Goal: Information Seeking & Learning: Learn about a topic

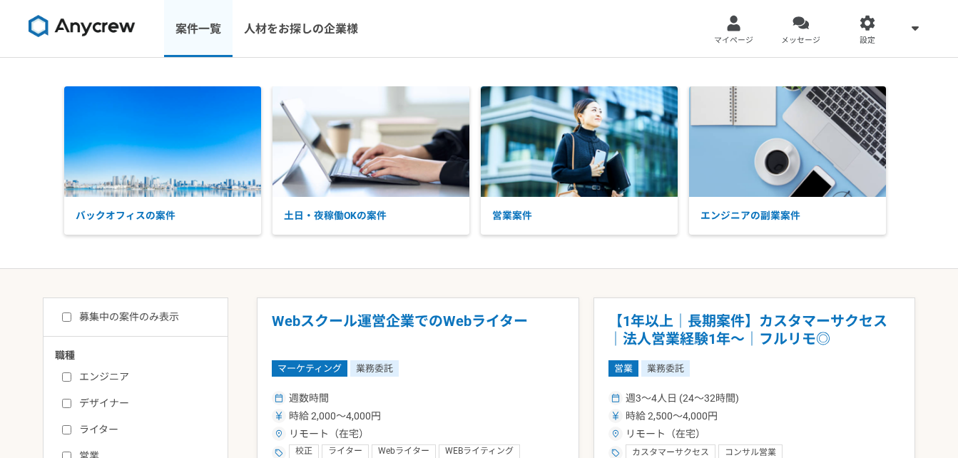
click at [194, 24] on link "案件一覧" at bounding box center [198, 28] width 68 height 57
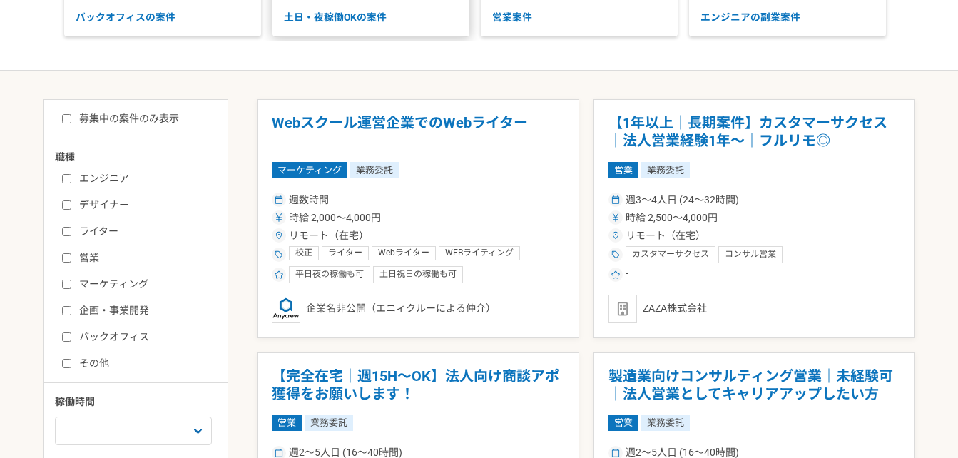
scroll to position [214, 0]
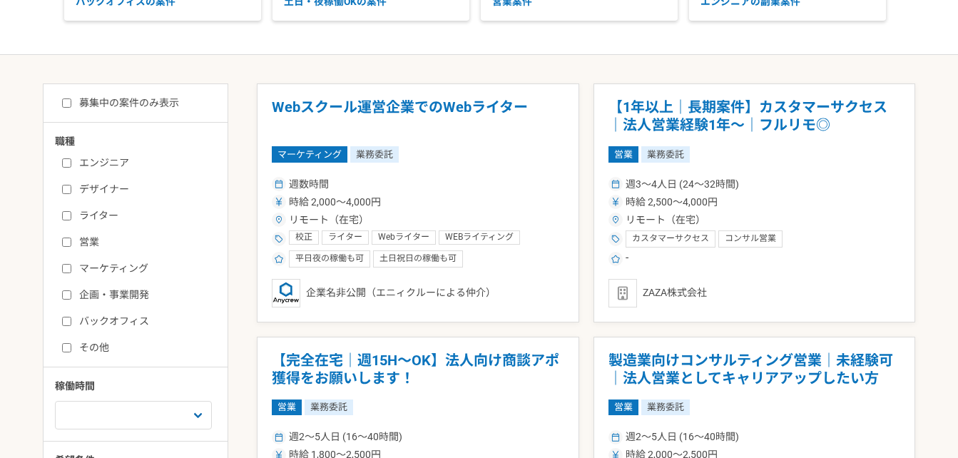
click at [76, 269] on label "マーケティング" at bounding box center [144, 268] width 164 height 15
click at [71, 269] on input "マーケティング" at bounding box center [66, 268] width 9 height 9
checkbox input "true"
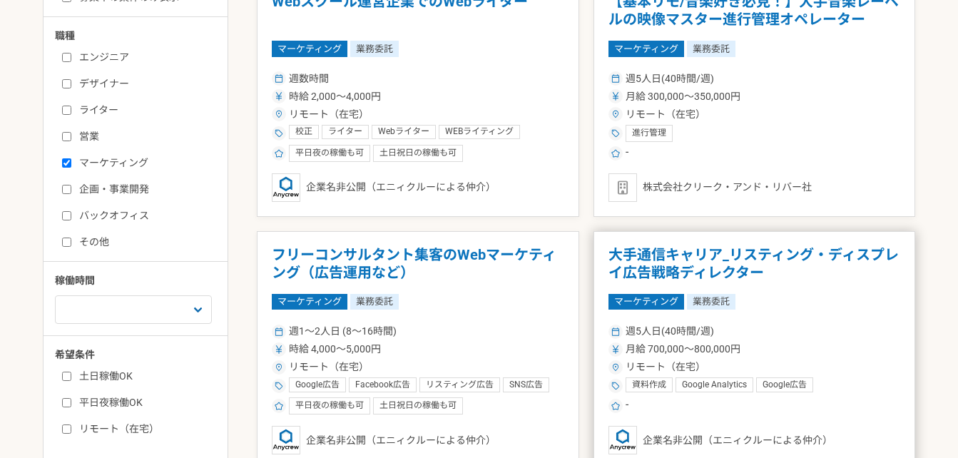
scroll to position [428, 0]
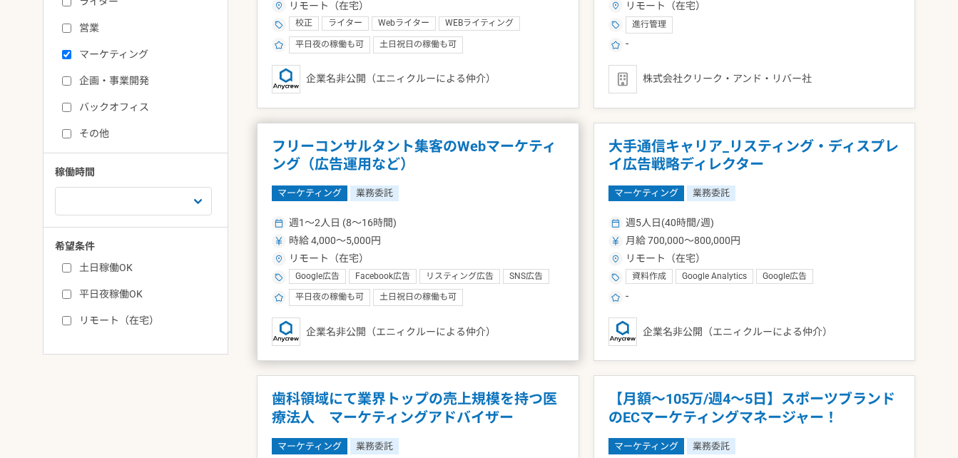
click at [393, 163] on h1 "フリーコンサルタント集客のWebマーケティング（広告運用など）" at bounding box center [418, 156] width 292 height 36
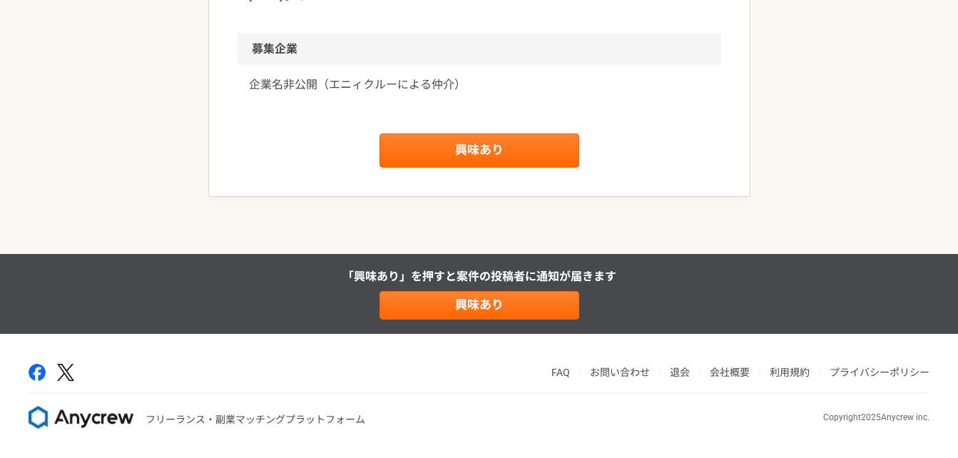
scroll to position [1205, 0]
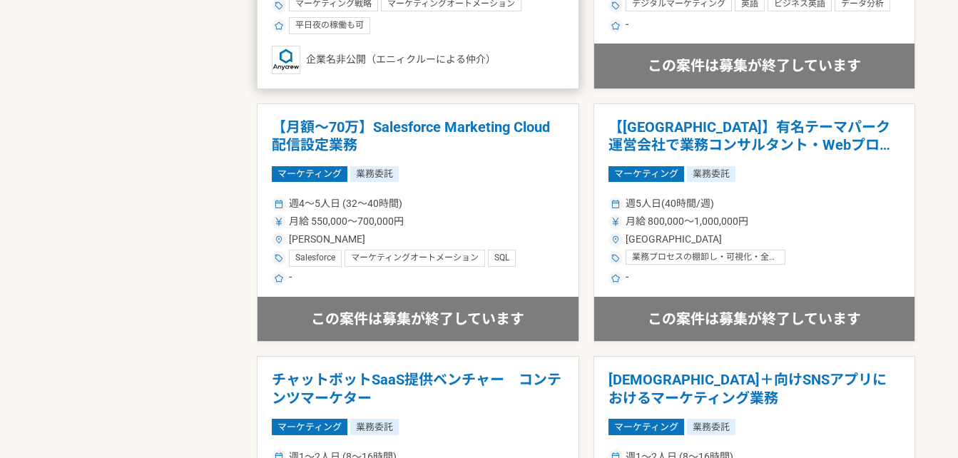
scroll to position [1569, 0]
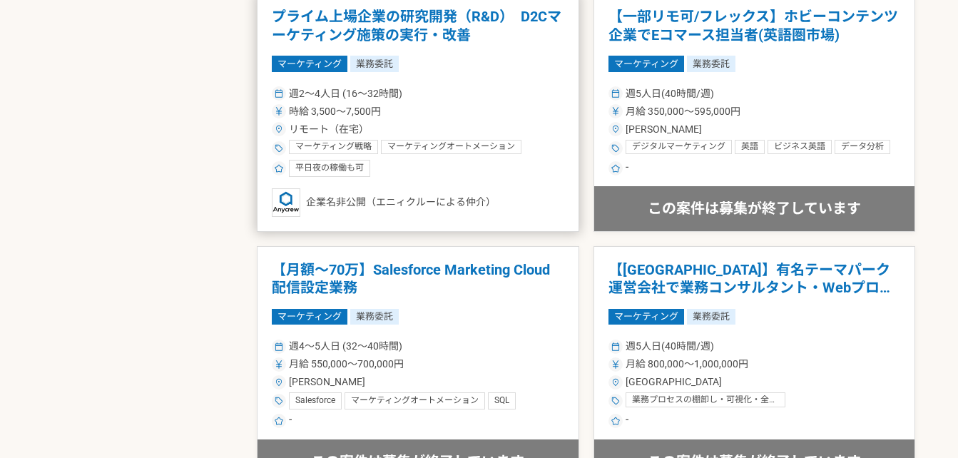
click at [408, 185] on article "プライム上場企業の研究開発（R&D）　D2Cマーケティング施策の実行・改善 マーケティング 業務委託 週2〜4人日 (16〜32時間) 時給 3,500〜7,…" at bounding box center [418, 112] width 322 height 239
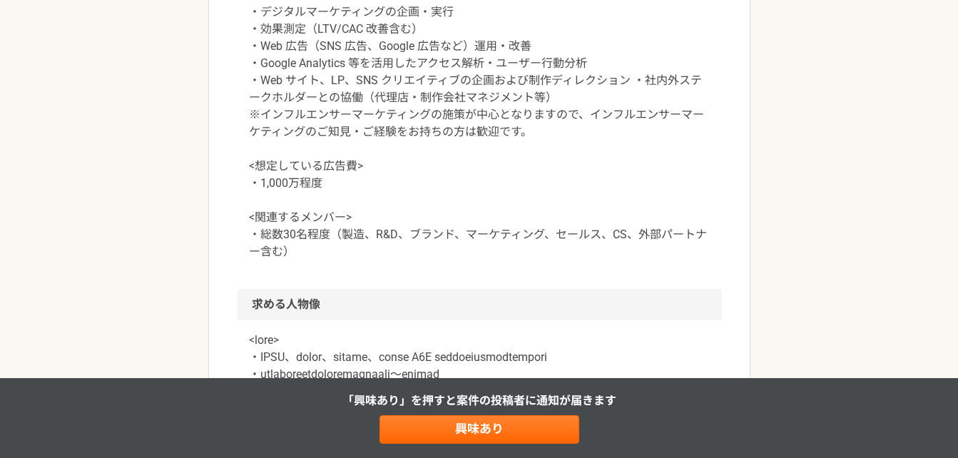
scroll to position [642, 0]
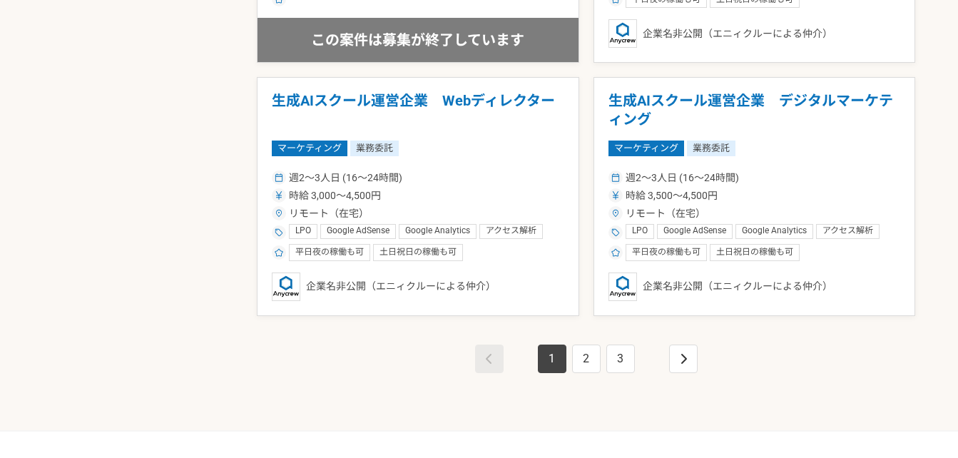
scroll to position [2567, 0]
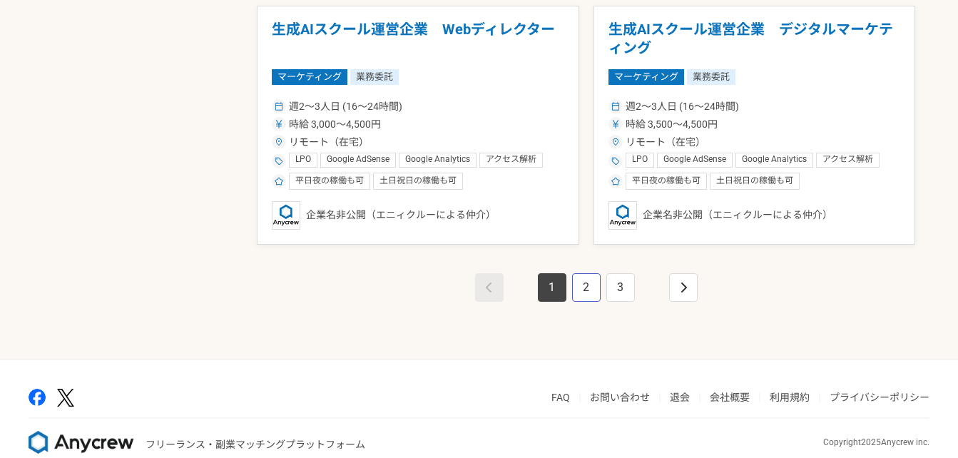
click at [578, 286] on link "2" at bounding box center [586, 287] width 29 height 29
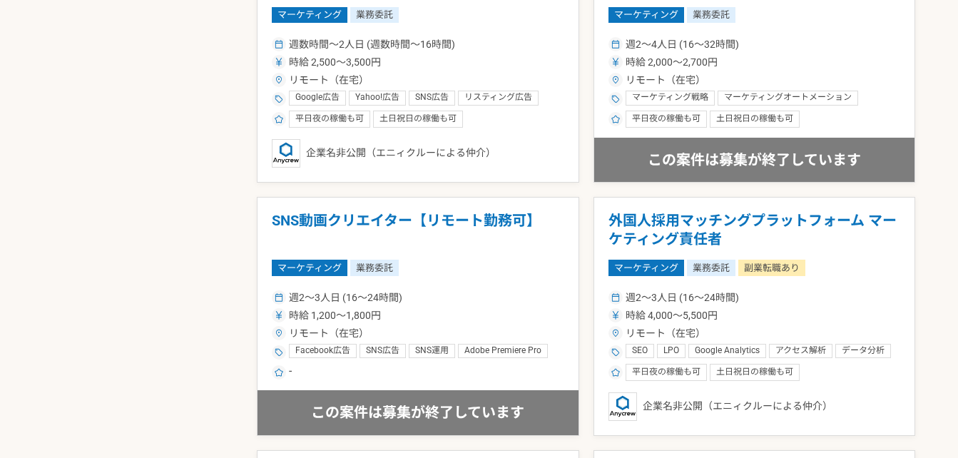
scroll to position [1283, 0]
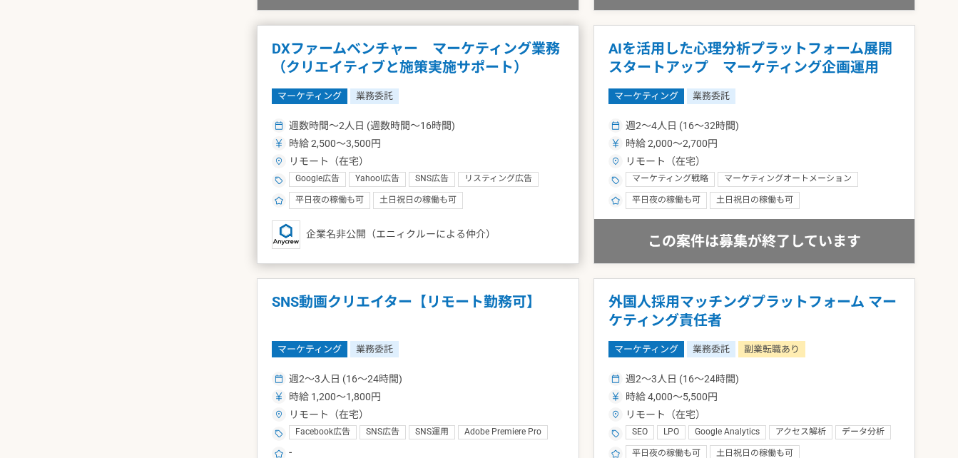
click at [471, 161] on div "リモート（在宅）" at bounding box center [418, 161] width 292 height 15
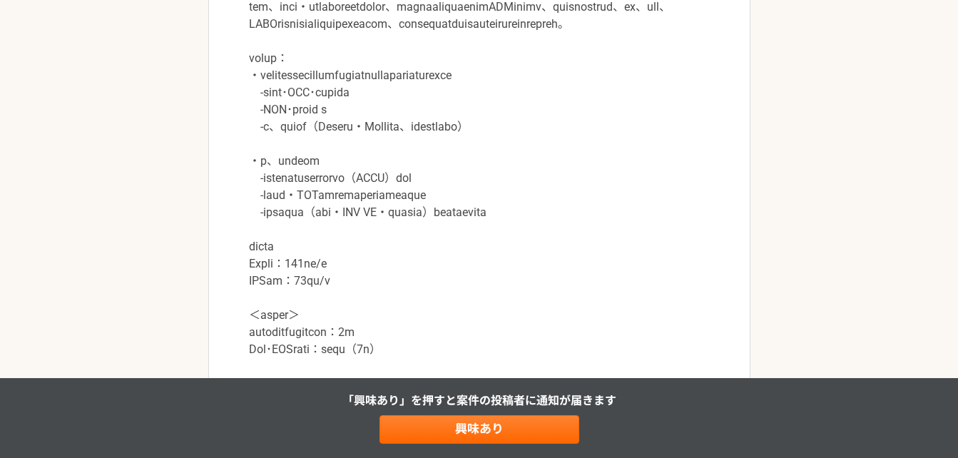
scroll to position [1283, 0]
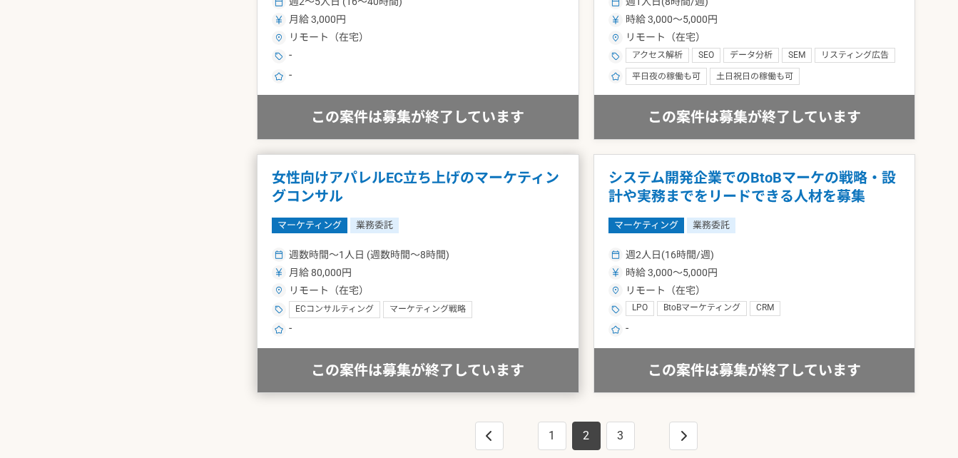
scroll to position [2567, 0]
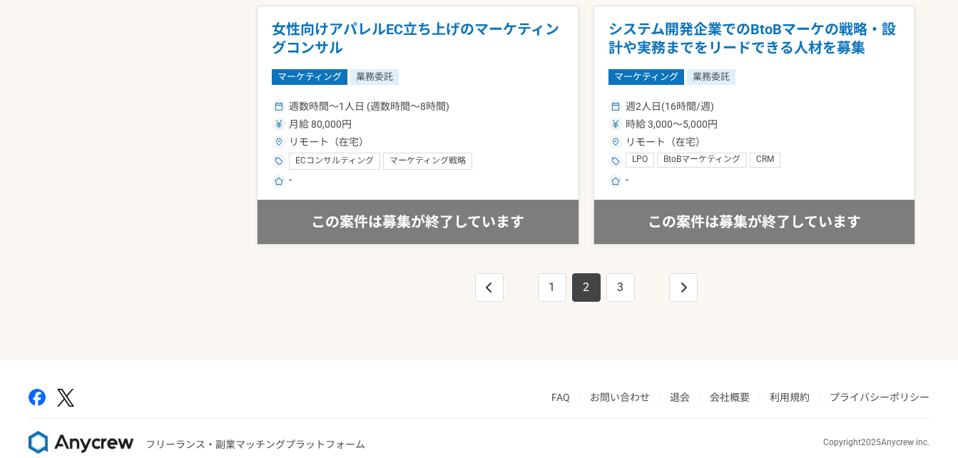
scroll to position [477, 0]
